Goal: Information Seeking & Learning: Learn about a topic

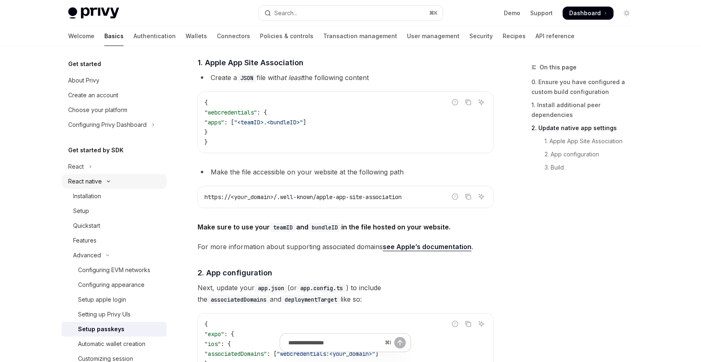
click at [109, 181] on icon "Toggle React native section" at bounding box center [108, 181] width 2 height 1
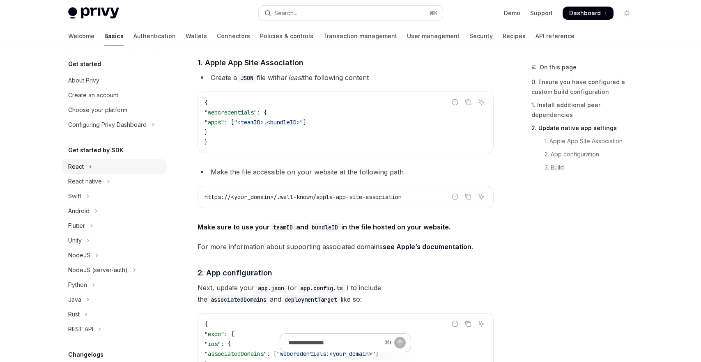
click at [95, 162] on button "React" at bounding box center [114, 166] width 105 height 15
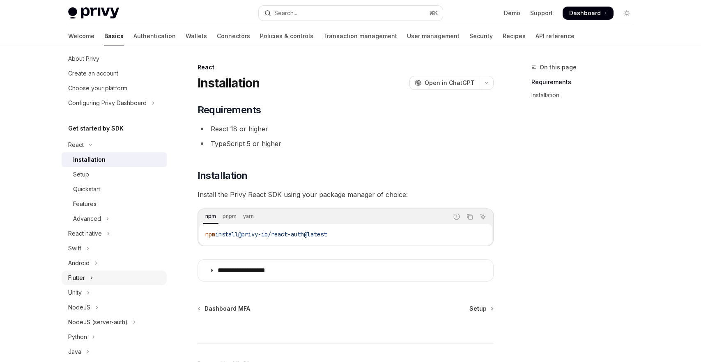
scroll to position [71, 0]
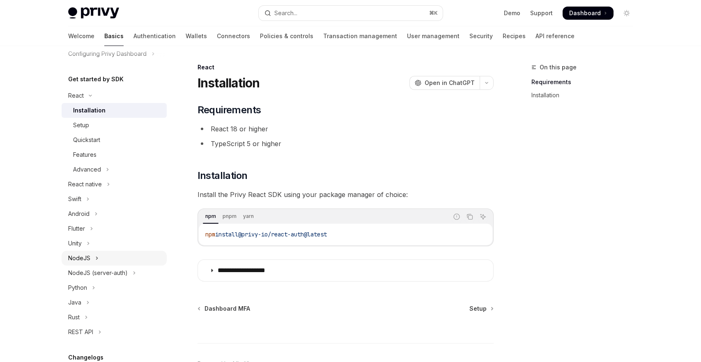
click at [102, 256] on button "NodeJS" at bounding box center [114, 258] width 105 height 15
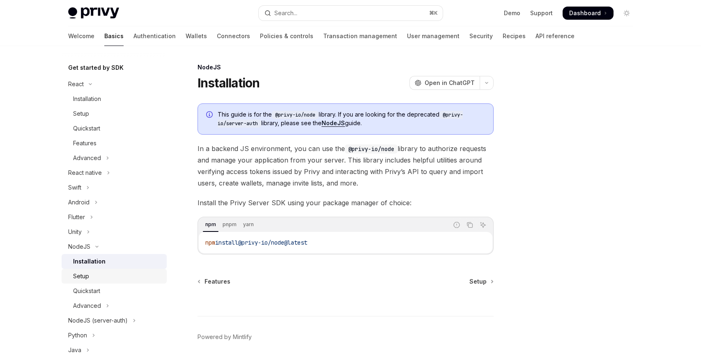
scroll to position [84, 0]
click at [102, 303] on button "Advanced" at bounding box center [114, 304] width 105 height 15
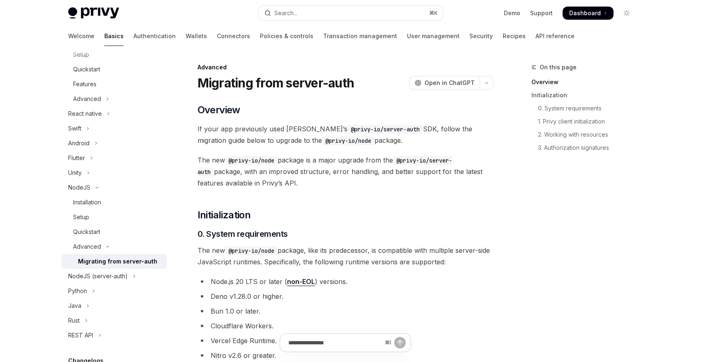
scroll to position [152, 0]
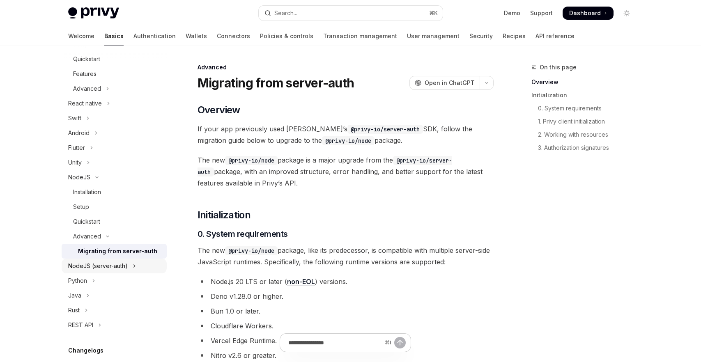
click at [141, 267] on button "NodeJS (server-auth)" at bounding box center [114, 266] width 105 height 15
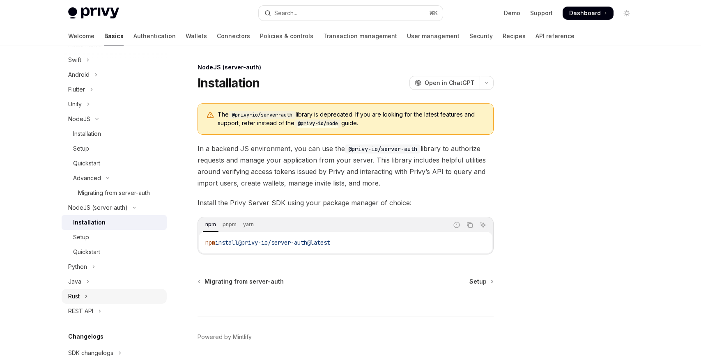
scroll to position [211, 0]
click at [120, 283] on button "Java" at bounding box center [114, 281] width 105 height 15
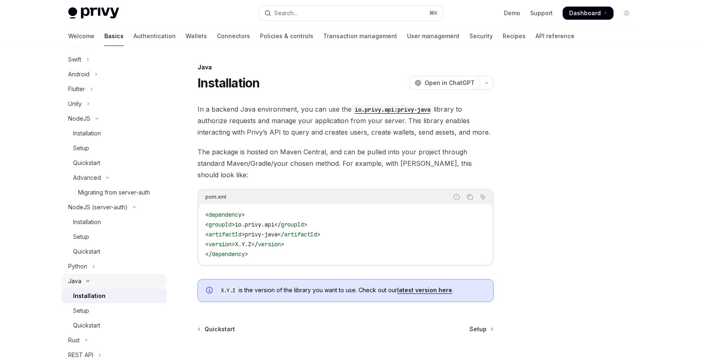
click at [120, 283] on button "Java" at bounding box center [114, 281] width 105 height 15
click at [115, 292] on button "Rust" at bounding box center [114, 296] width 105 height 15
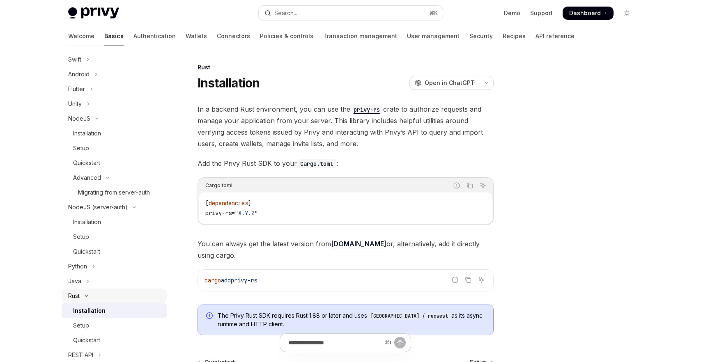
click at [115, 292] on button "Rust" at bounding box center [114, 296] width 105 height 15
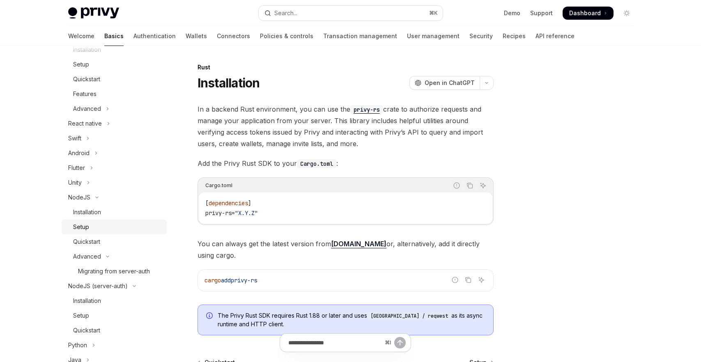
scroll to position [130, 0]
click at [110, 202] on button "NodeJS" at bounding box center [114, 199] width 105 height 15
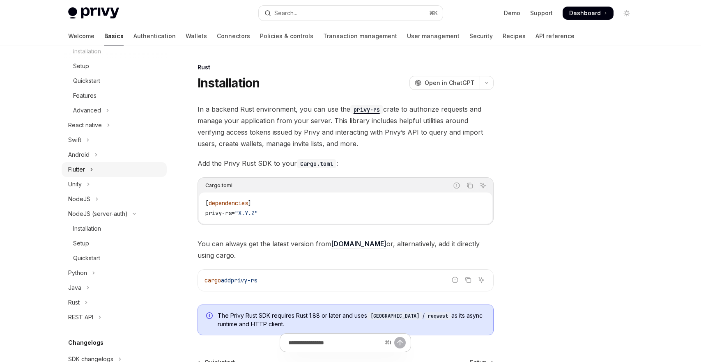
click at [114, 173] on button "Flutter" at bounding box center [114, 169] width 105 height 15
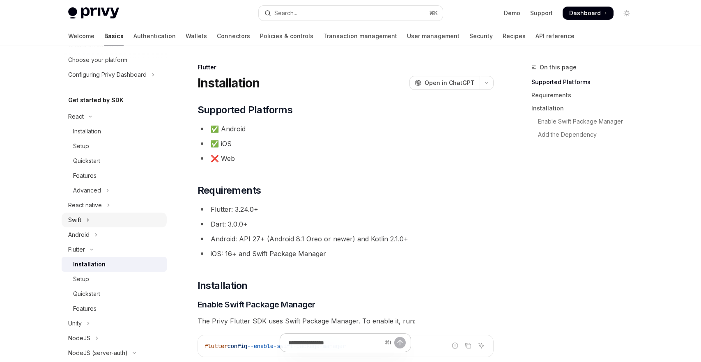
click at [97, 217] on button "Swift" at bounding box center [114, 220] width 105 height 15
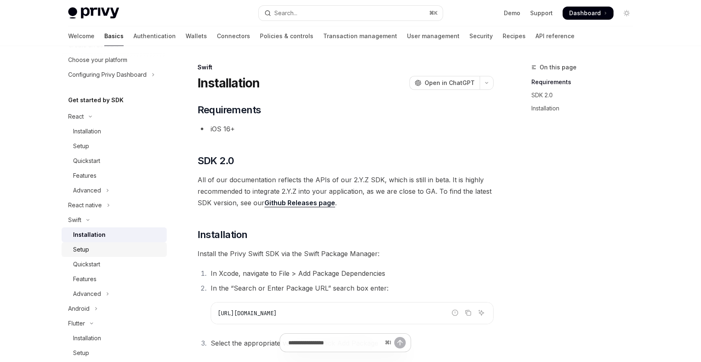
click at [112, 248] on div "Setup" at bounding box center [117, 250] width 89 height 10
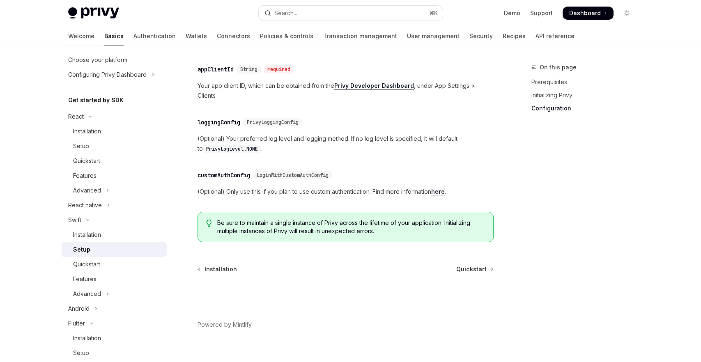
scroll to position [455, 0]
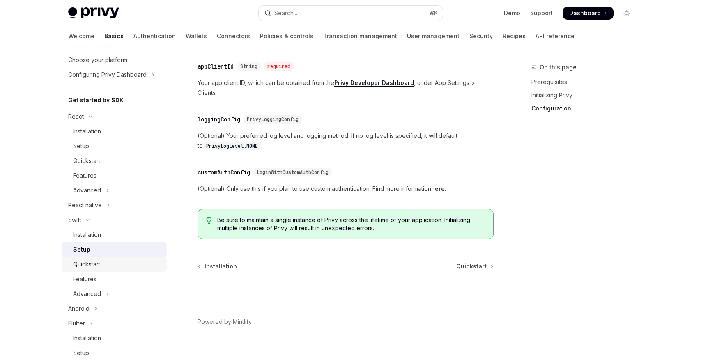
click at [127, 264] on div "Quickstart" at bounding box center [117, 265] width 89 height 10
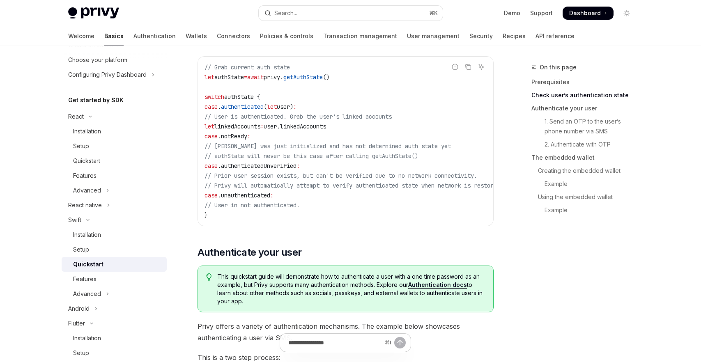
scroll to position [153, 0]
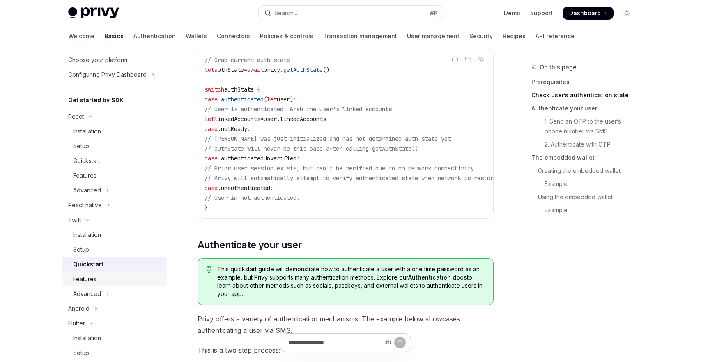
click at [119, 274] on div "Features" at bounding box center [117, 279] width 89 height 10
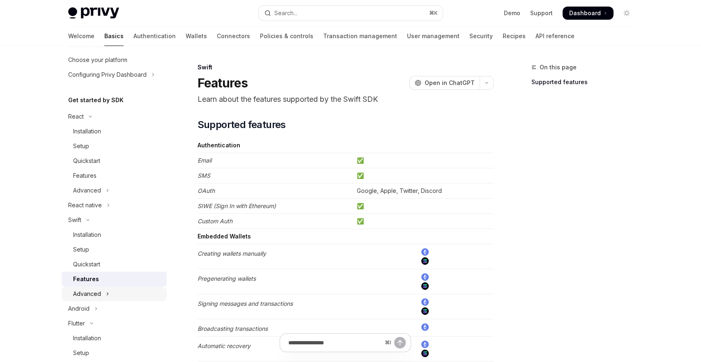
click at [108, 295] on button "Advanced" at bounding box center [114, 294] width 105 height 15
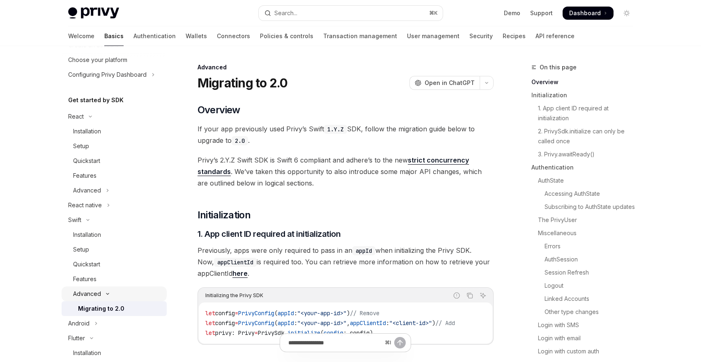
click at [109, 294] on icon "Toggle Advanced section" at bounding box center [108, 294] width 10 height 3
click at [109, 293] on button "Advanced" at bounding box center [114, 294] width 105 height 15
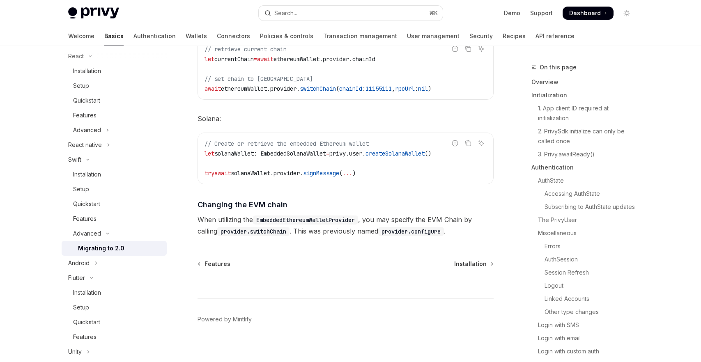
scroll to position [3589, 0]
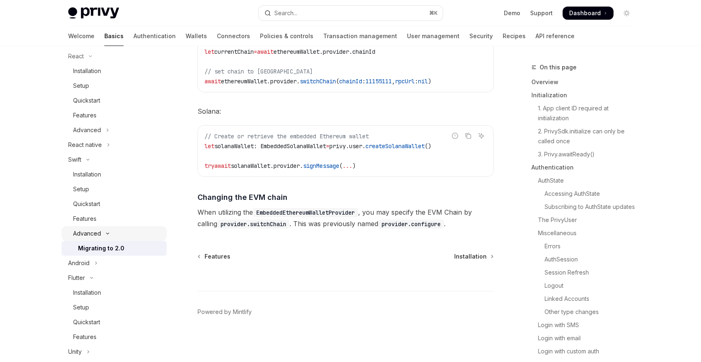
click at [113, 235] on button "Advanced" at bounding box center [114, 233] width 105 height 15
click at [124, 240] on button "Advanced" at bounding box center [114, 233] width 105 height 15
click at [115, 232] on button "Advanced" at bounding box center [114, 233] width 105 height 15
click at [115, 217] on div "Features" at bounding box center [117, 219] width 89 height 10
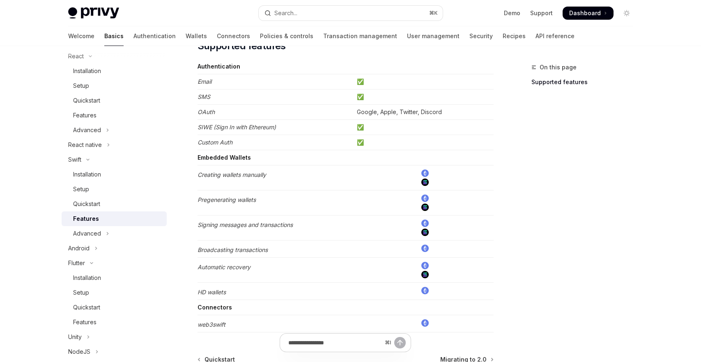
scroll to position [72, 0]
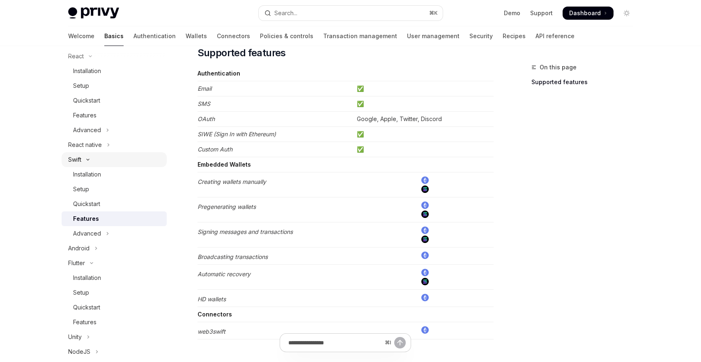
click at [130, 164] on button "Swift" at bounding box center [114, 159] width 105 height 15
click at [120, 170] on button "Android" at bounding box center [114, 174] width 105 height 15
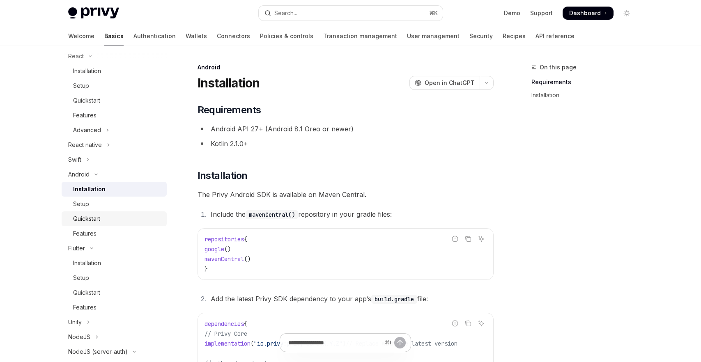
click at [108, 217] on div "Quickstart" at bounding box center [117, 219] width 89 height 10
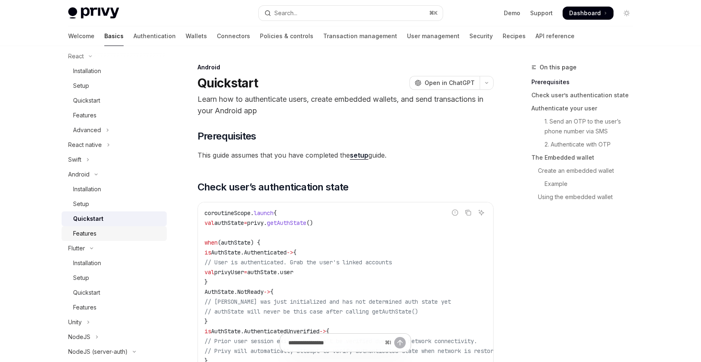
click at [114, 236] on div "Features" at bounding box center [117, 234] width 89 height 10
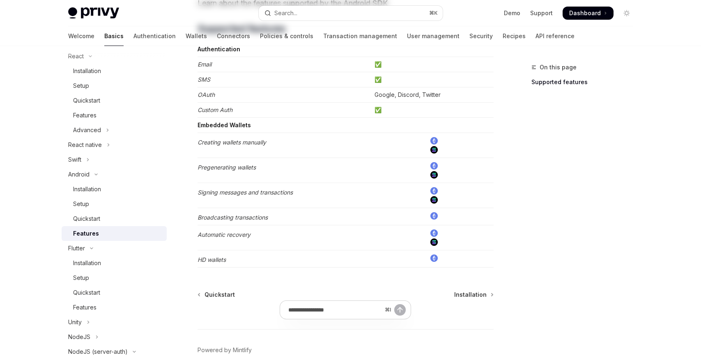
scroll to position [128, 0]
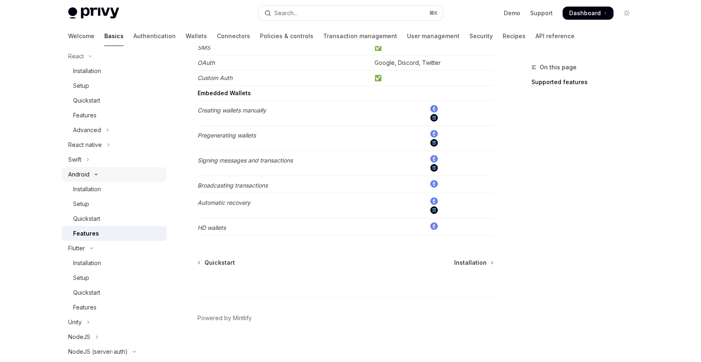
click at [117, 178] on button "Android" at bounding box center [114, 174] width 105 height 15
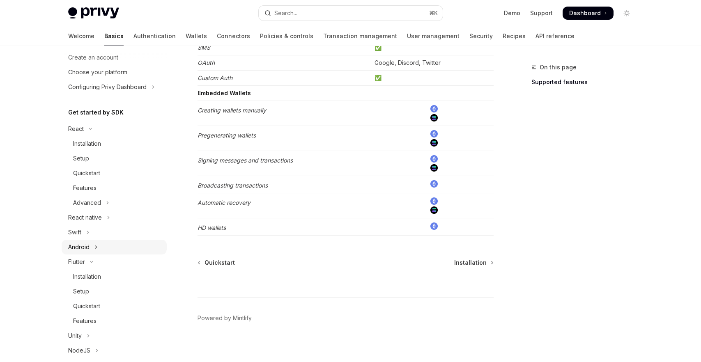
scroll to position [33, 0]
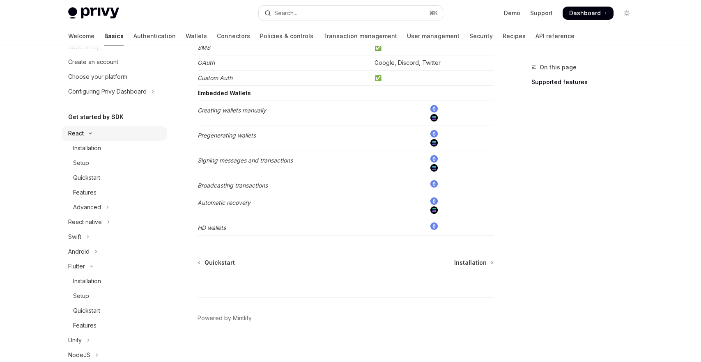
click at [106, 136] on button "React" at bounding box center [114, 133] width 105 height 15
click at [93, 186] on button "Flutter" at bounding box center [114, 192] width 105 height 15
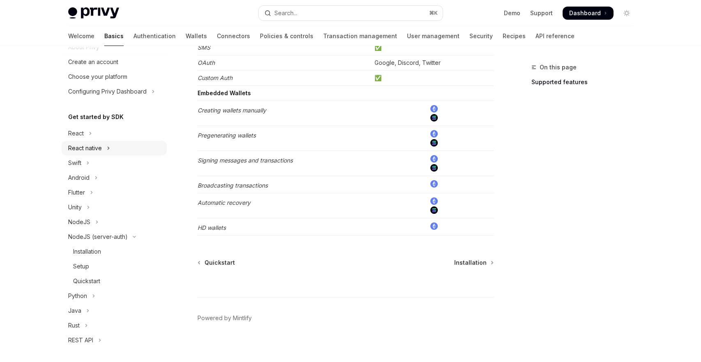
click at [117, 149] on button "React native" at bounding box center [114, 148] width 105 height 15
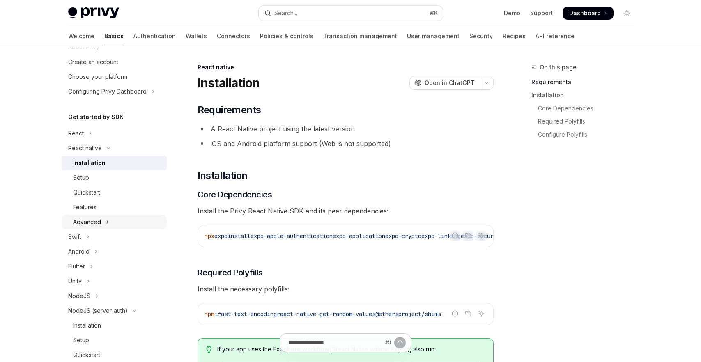
click at [105, 217] on button "Advanced" at bounding box center [114, 222] width 105 height 15
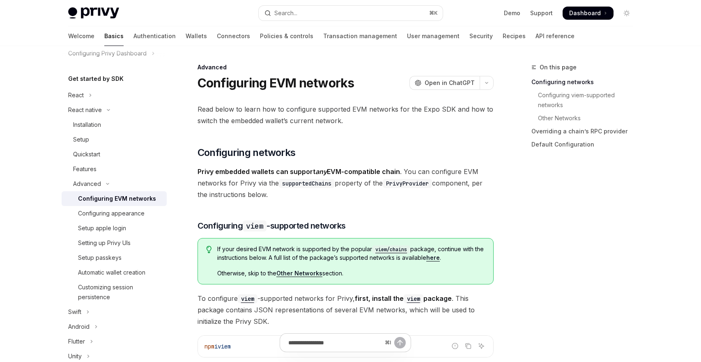
scroll to position [98, 0]
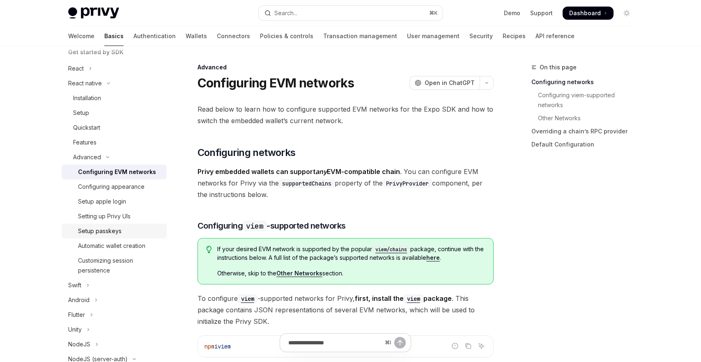
click at [127, 228] on div "Setup passkeys" at bounding box center [120, 231] width 84 height 10
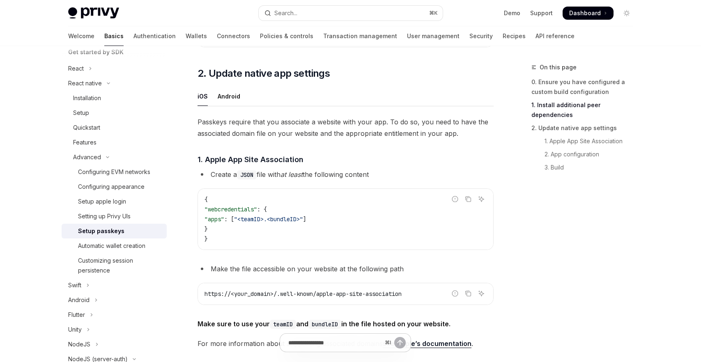
scroll to position [46, 0]
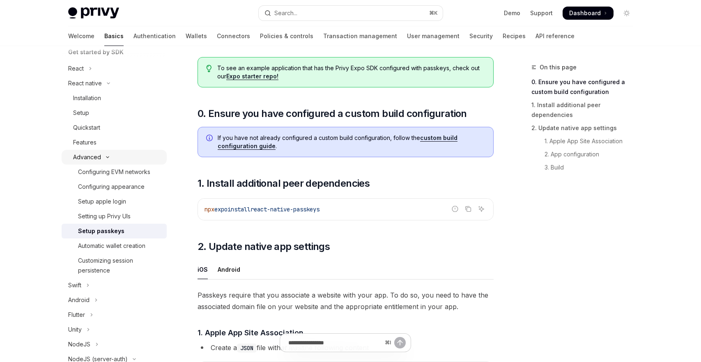
click at [111, 163] on button "Advanced" at bounding box center [114, 157] width 105 height 15
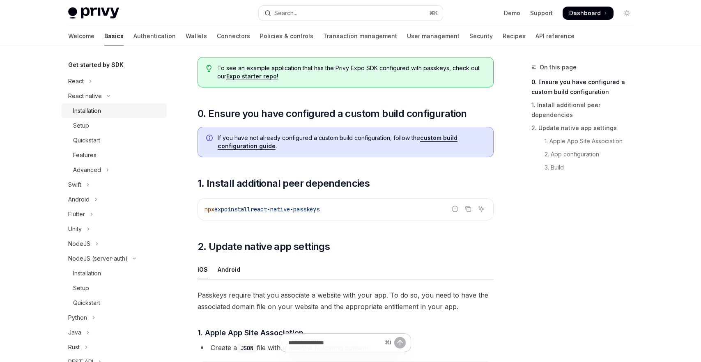
scroll to position [85, 0]
click at [99, 97] on div "React native" at bounding box center [85, 97] width 34 height 10
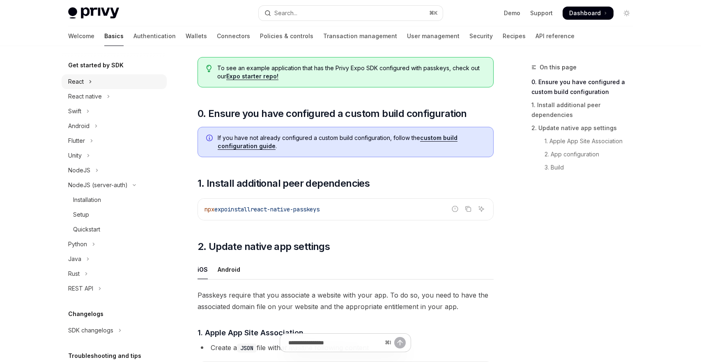
click at [110, 81] on button "React" at bounding box center [114, 81] width 105 height 15
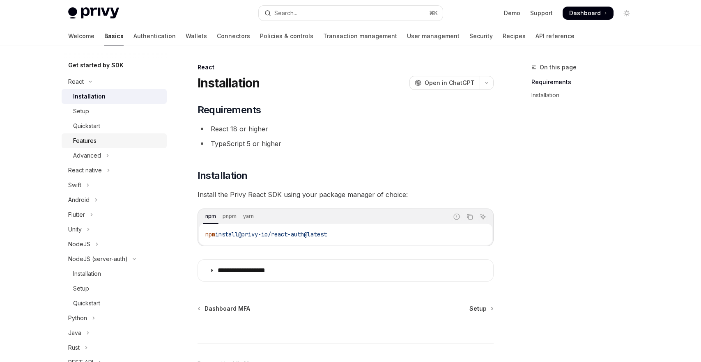
click at [95, 144] on div "Features" at bounding box center [84, 141] width 23 height 10
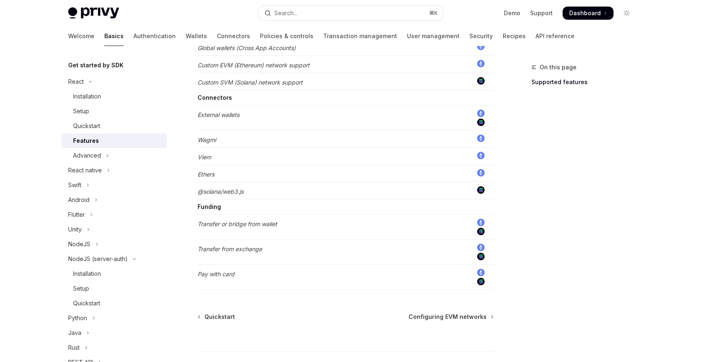
scroll to position [101, 0]
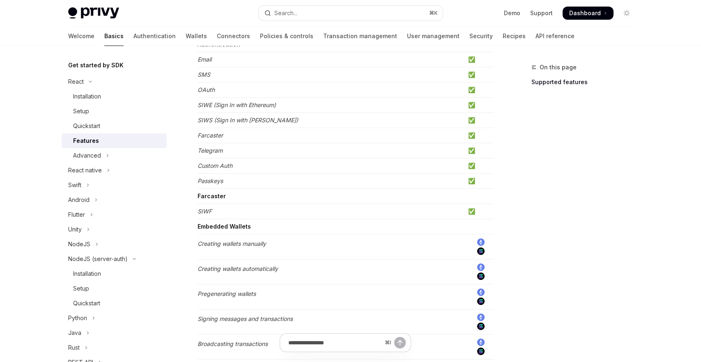
click at [207, 182] on em "Passkeys" at bounding box center [210, 180] width 25 height 7
click at [130, 154] on button "Advanced" at bounding box center [114, 155] width 105 height 15
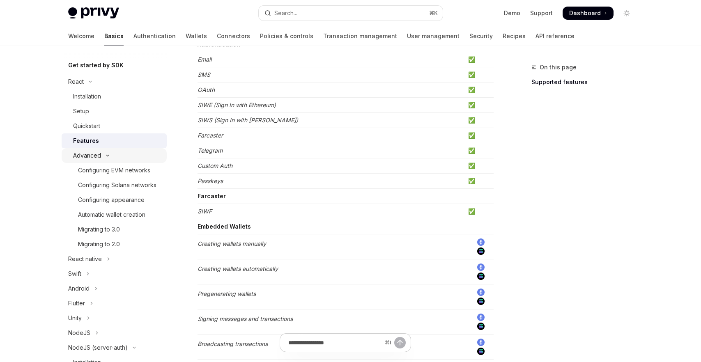
type textarea "*"
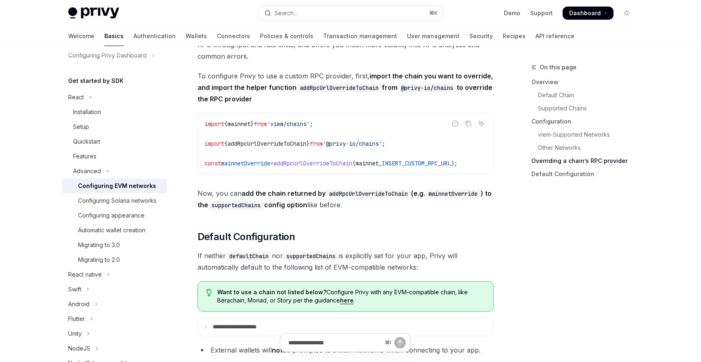
scroll to position [2129, 0]
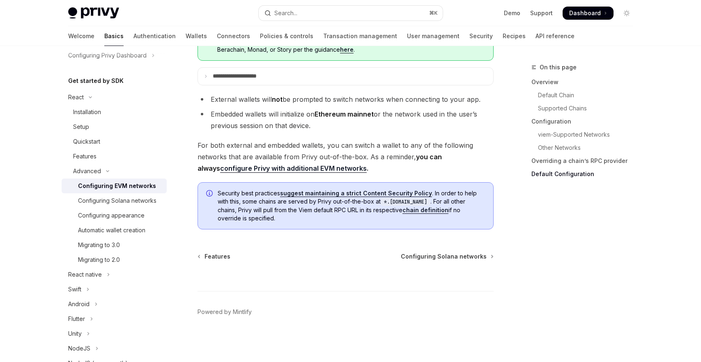
click at [94, 174] on div "Advanced" at bounding box center [87, 171] width 28 height 10
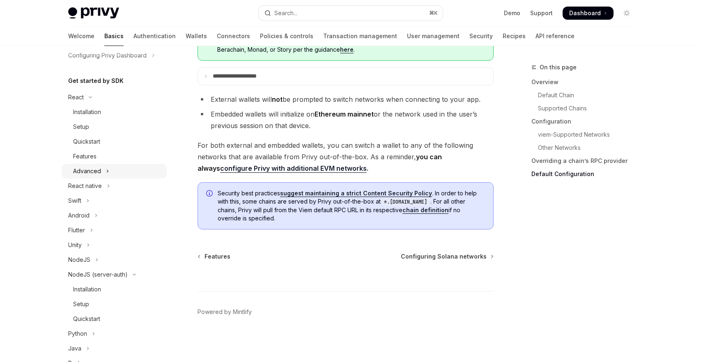
click at [97, 173] on div "Advanced" at bounding box center [87, 171] width 28 height 10
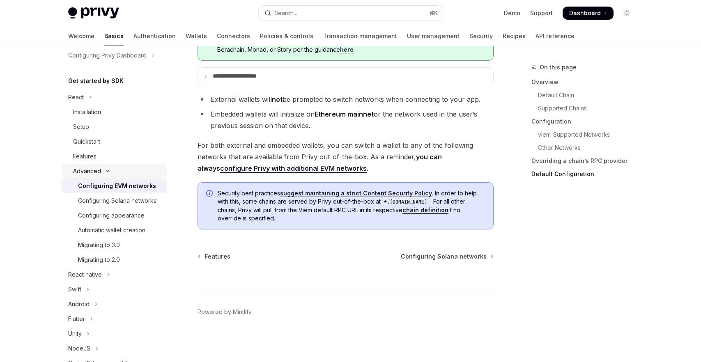
click at [117, 170] on button "Advanced" at bounding box center [114, 171] width 105 height 15
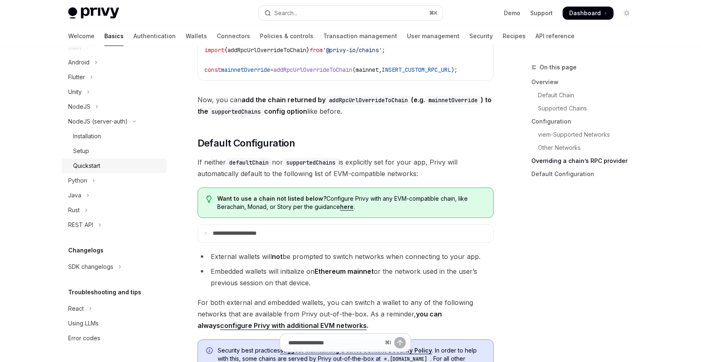
scroll to position [1938, 0]
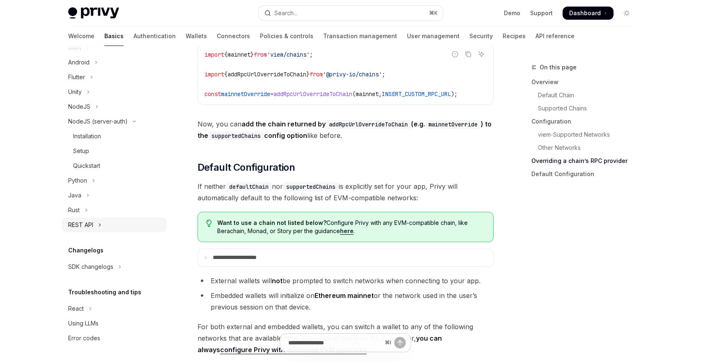
click at [103, 222] on button "REST API" at bounding box center [114, 225] width 105 height 15
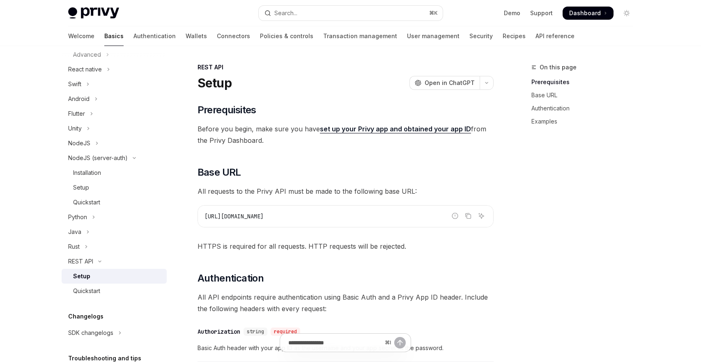
scroll to position [170, 0]
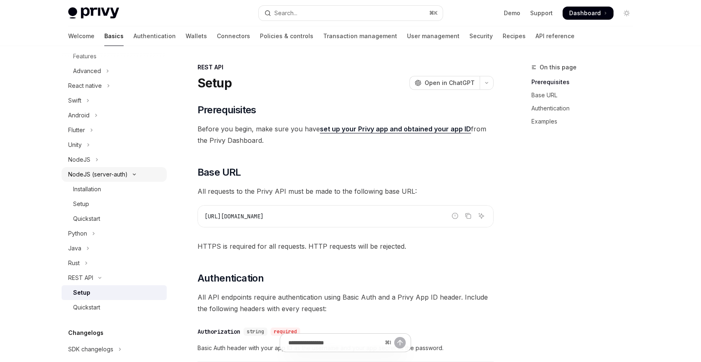
click at [110, 175] on div "NodeJS (server-auth)" at bounding box center [98, 175] width 60 height 10
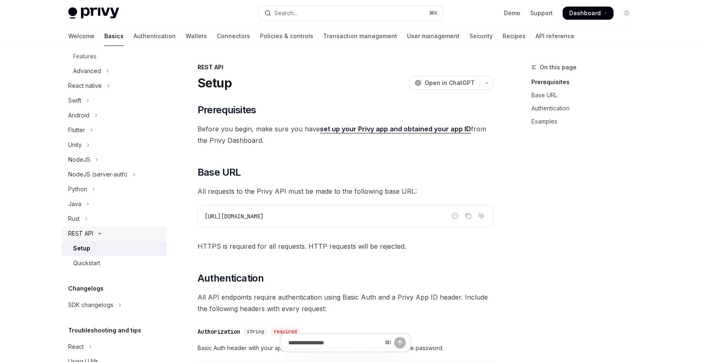
click at [112, 235] on button "REST API" at bounding box center [114, 233] width 105 height 15
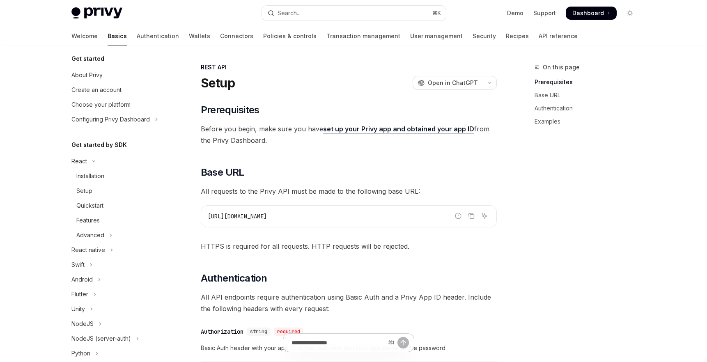
scroll to position [0, 0]
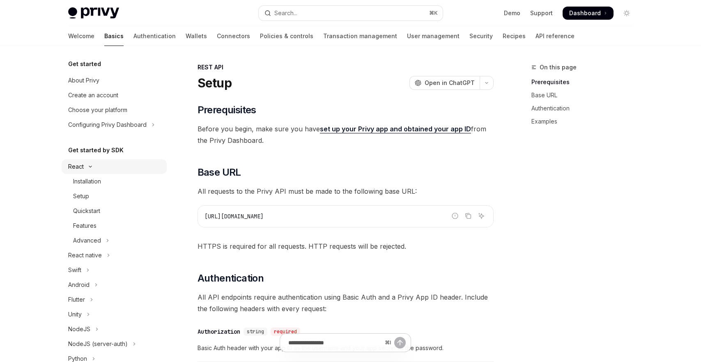
click at [113, 168] on button "React" at bounding box center [114, 166] width 105 height 15
click at [134, 128] on div "Configuring Privy Dashboard" at bounding box center [107, 125] width 78 height 10
type textarea "*"
